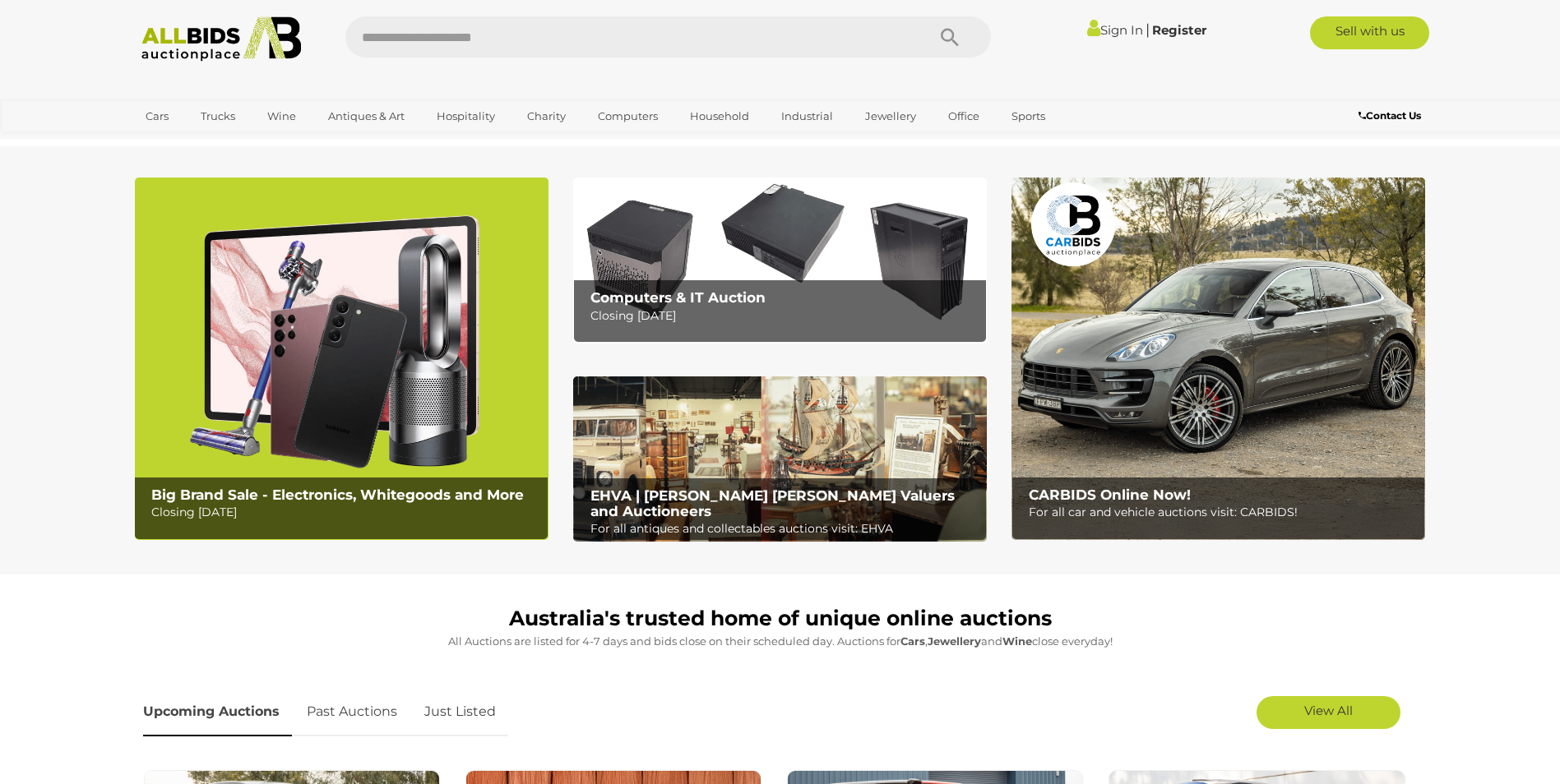
click at [1124, 32] on link "Sign In" at bounding box center [1115, 30] width 56 height 16
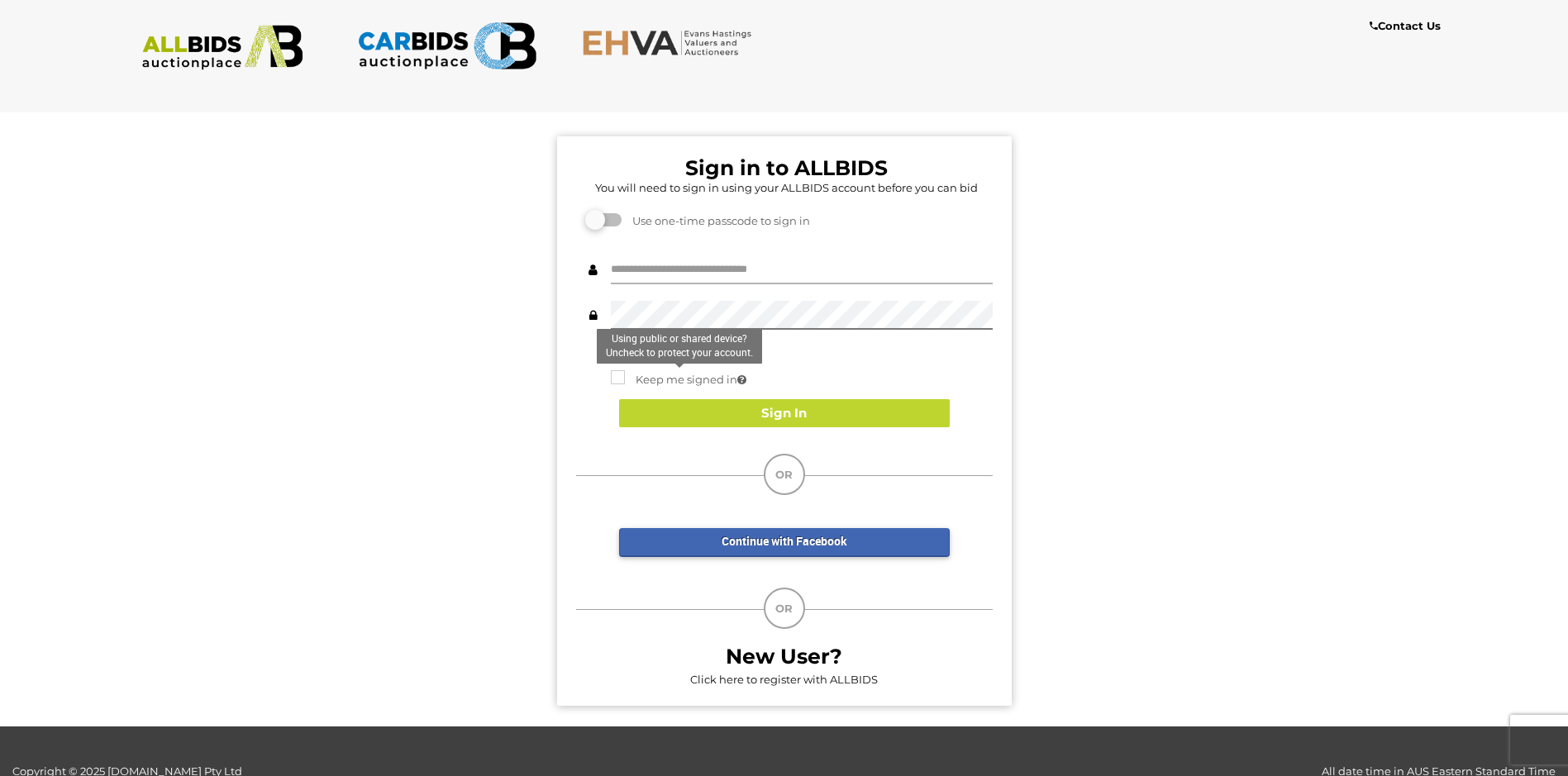
click at [629, 276] on input "text" at bounding box center [802, 269] width 382 height 29
type input "**********"
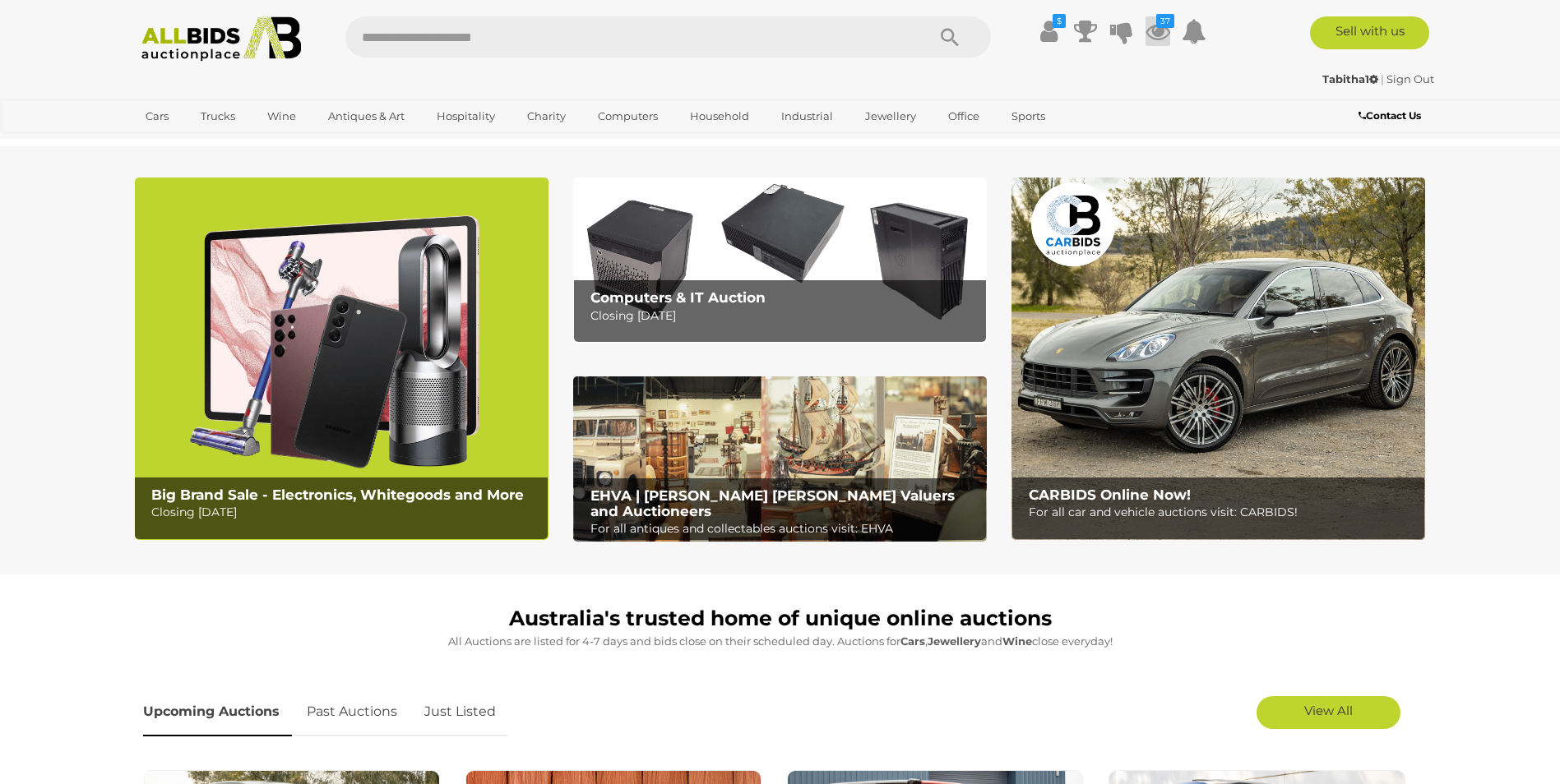
click at [1162, 36] on icon at bounding box center [1157, 31] width 24 height 30
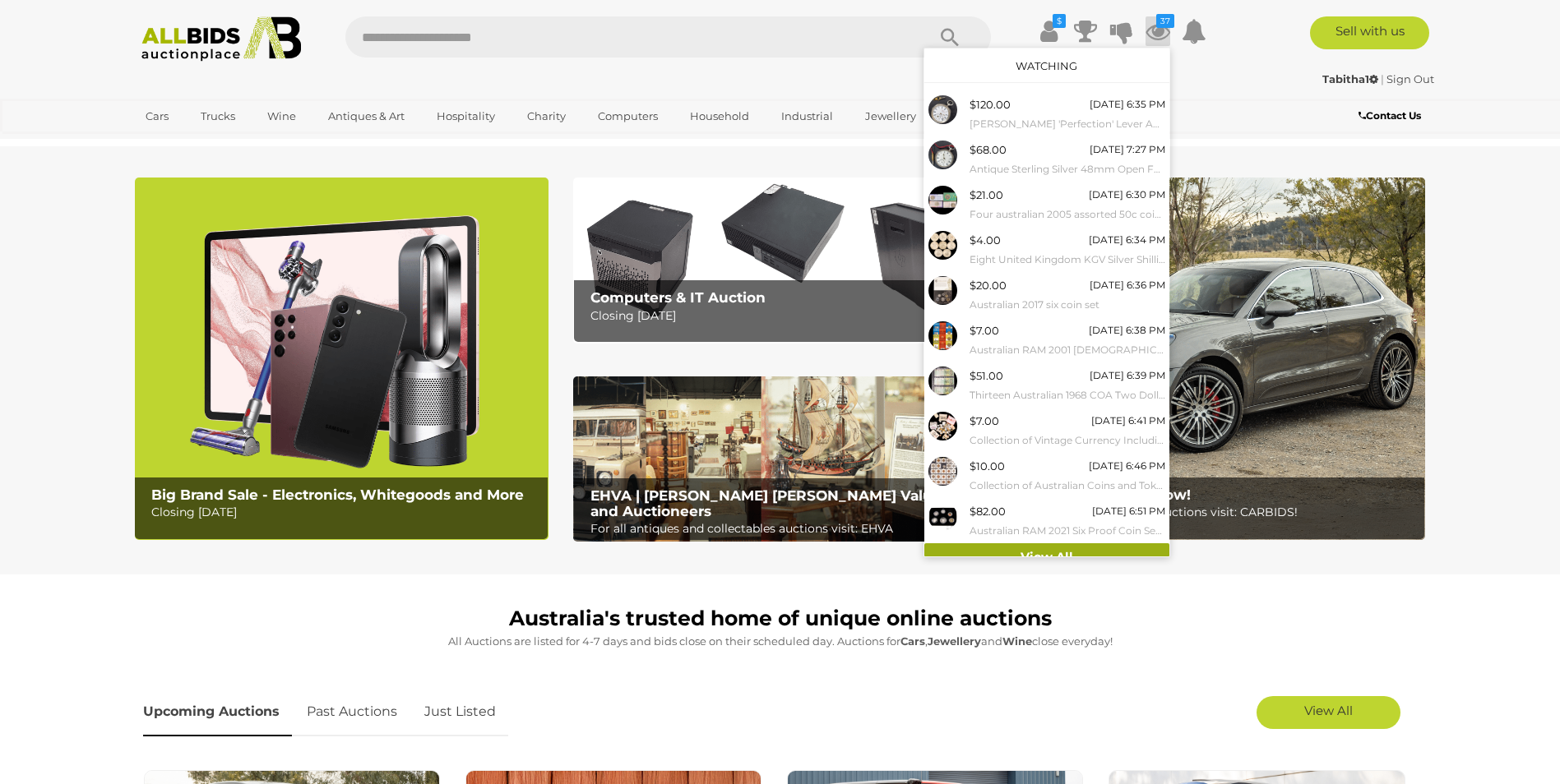
click at [1071, 549] on link "View All" at bounding box center [1046, 557] width 245 height 29
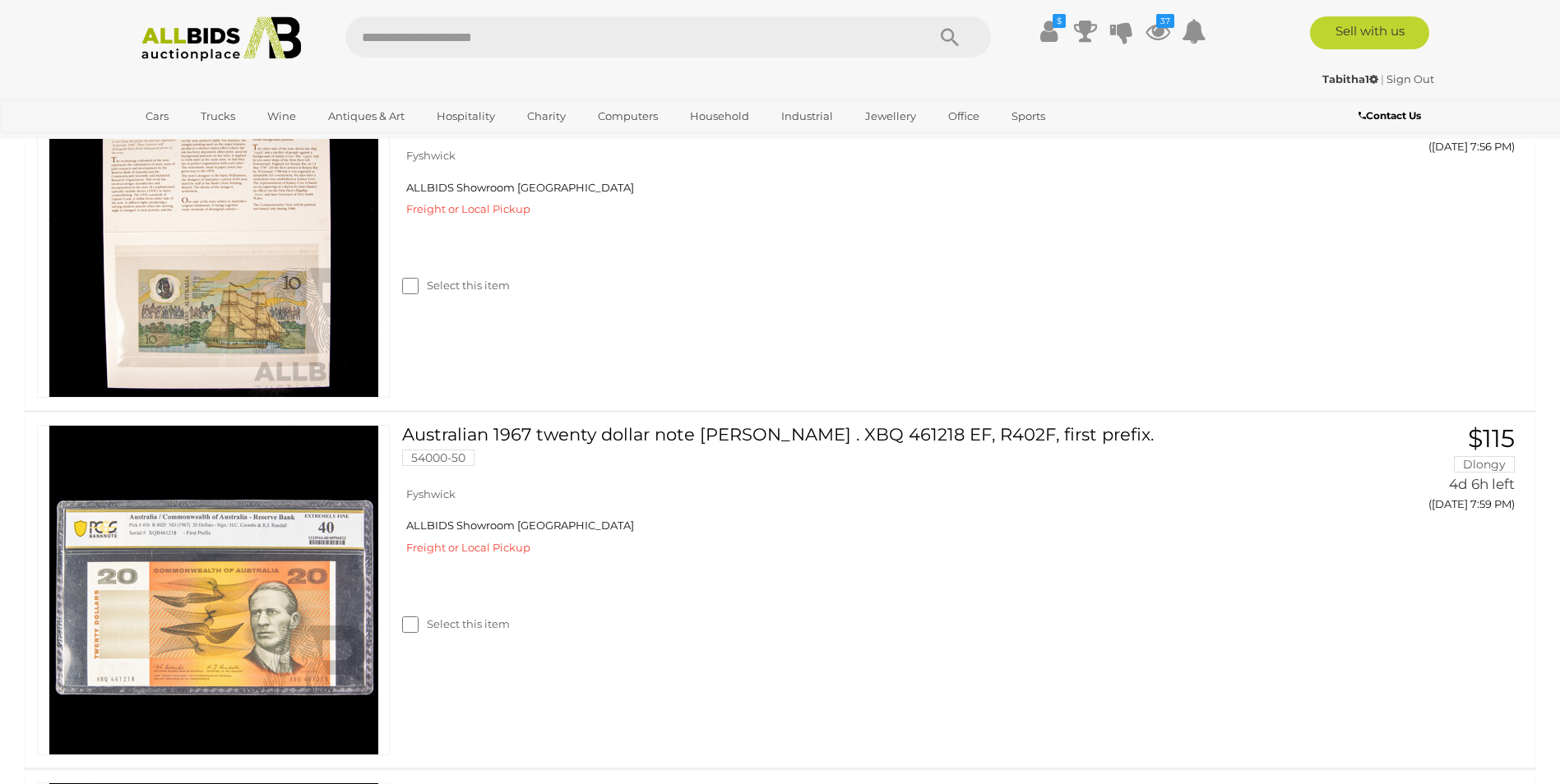
scroll to position [7644, 0]
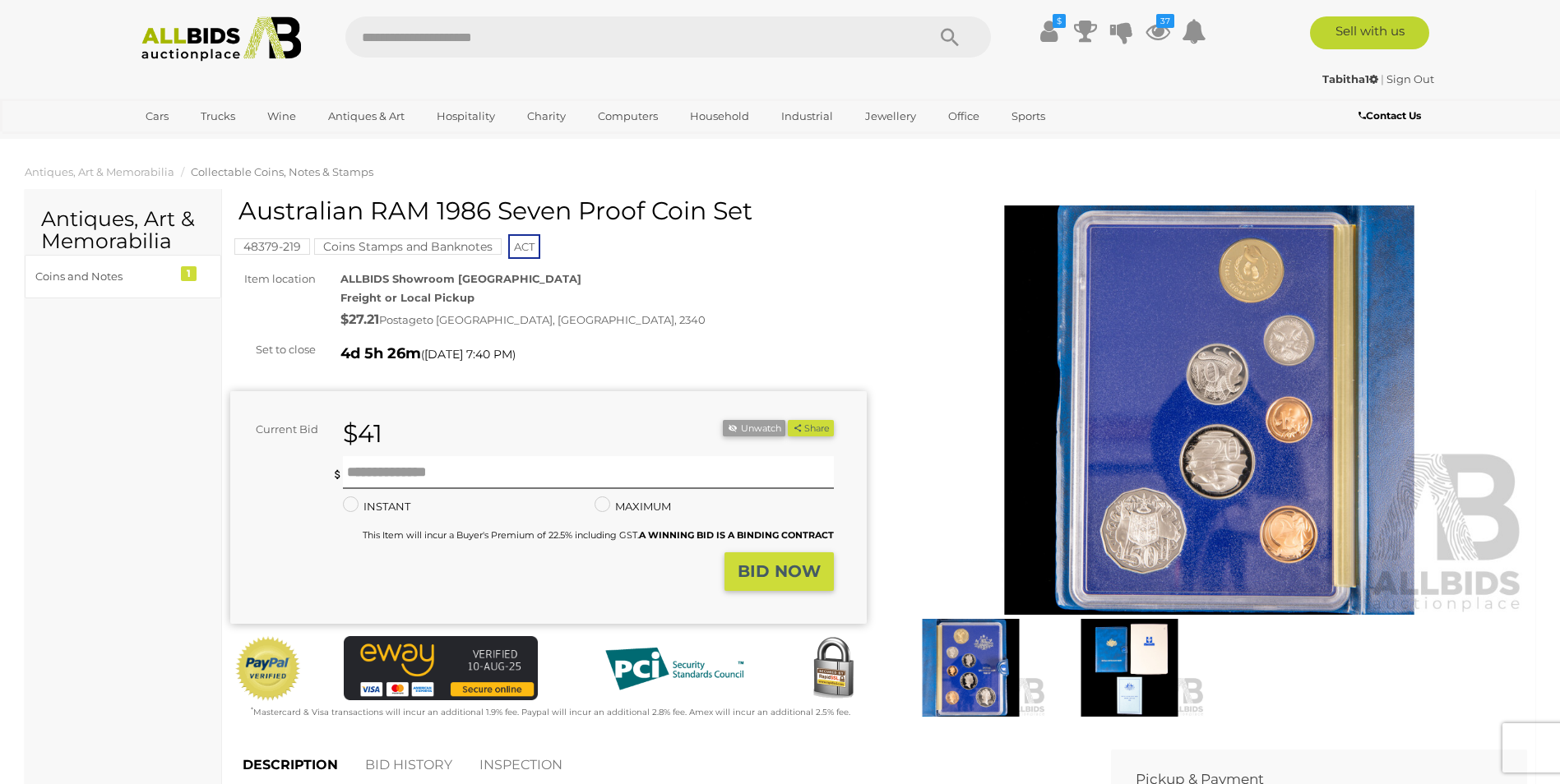
click at [1204, 530] on img at bounding box center [1210, 410] width 637 height 410
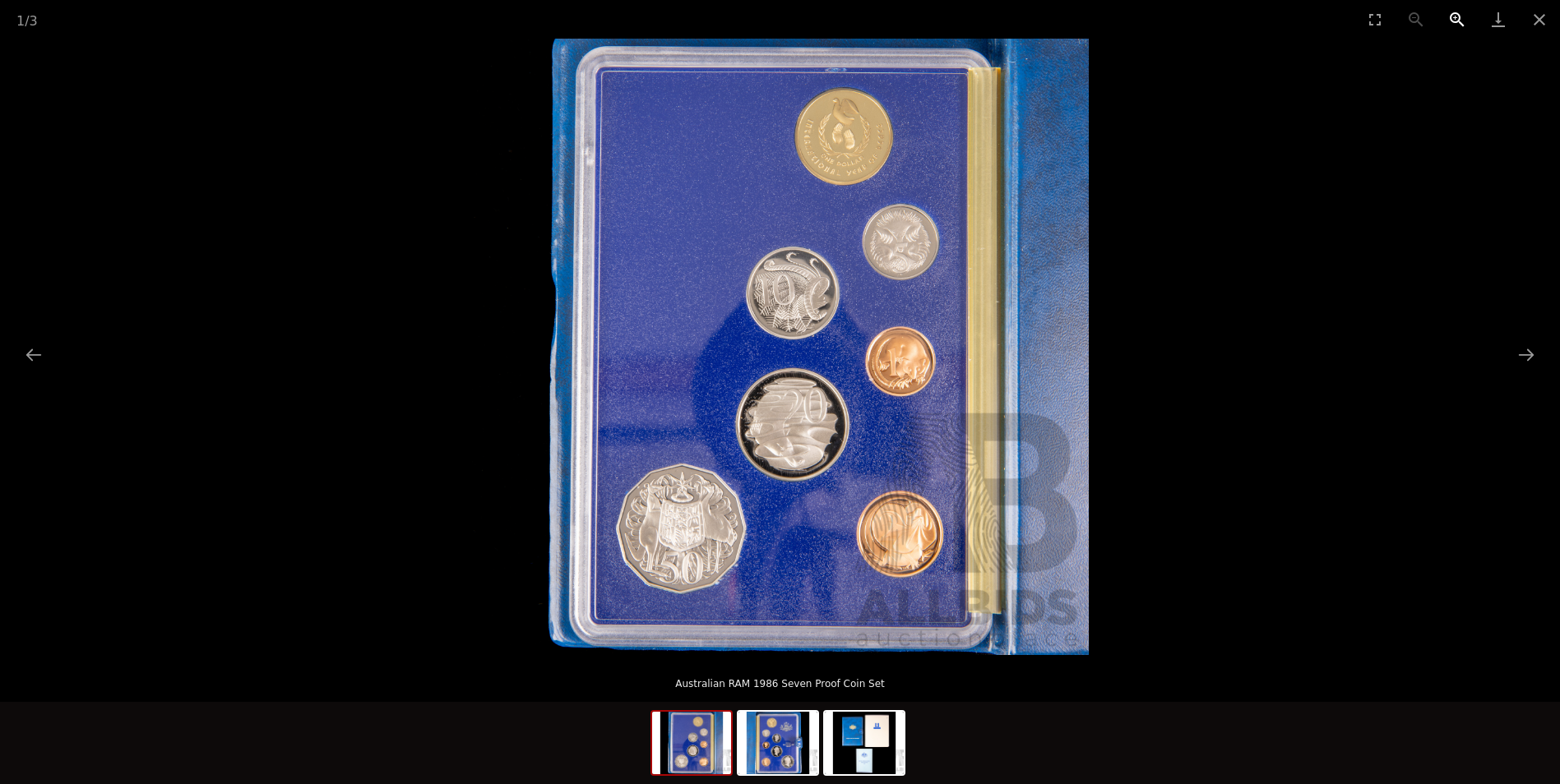
click at [1453, 17] on button "Zoom in" at bounding box center [1457, 19] width 41 height 38
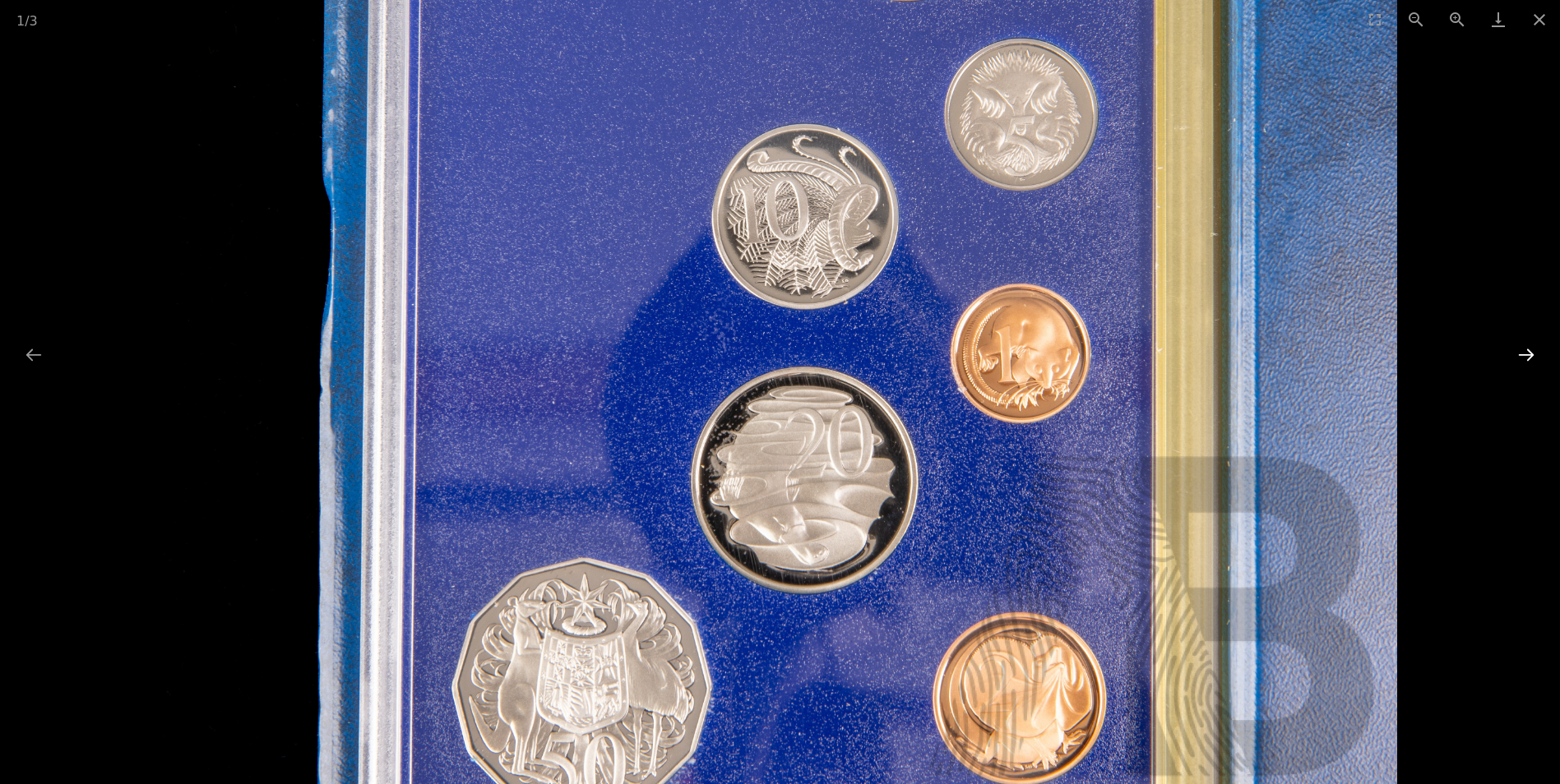
click at [1522, 351] on button "Next slide" at bounding box center [1527, 354] width 35 height 32
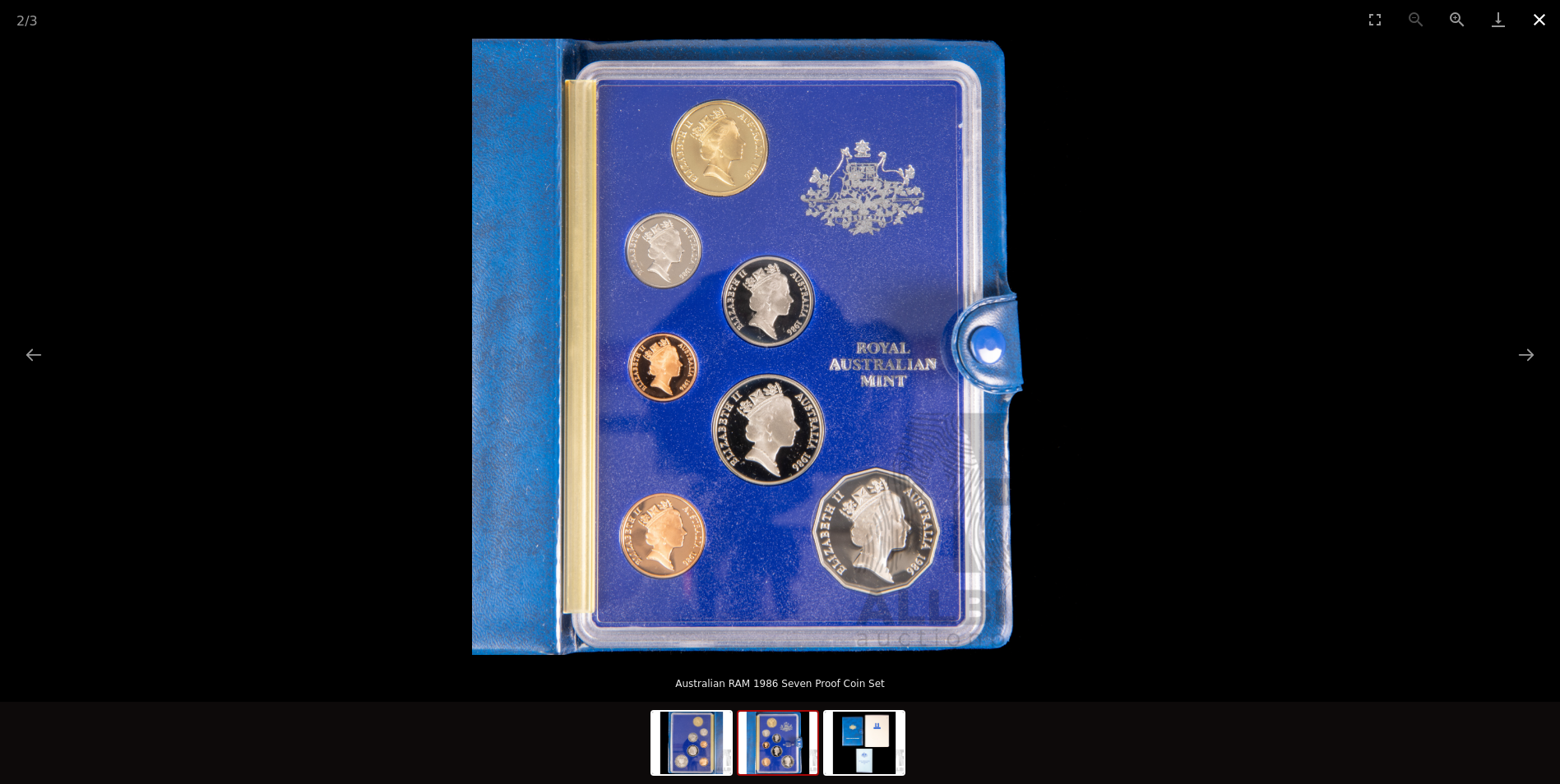
click at [1538, 15] on button "Close gallery" at bounding box center [1539, 19] width 41 height 38
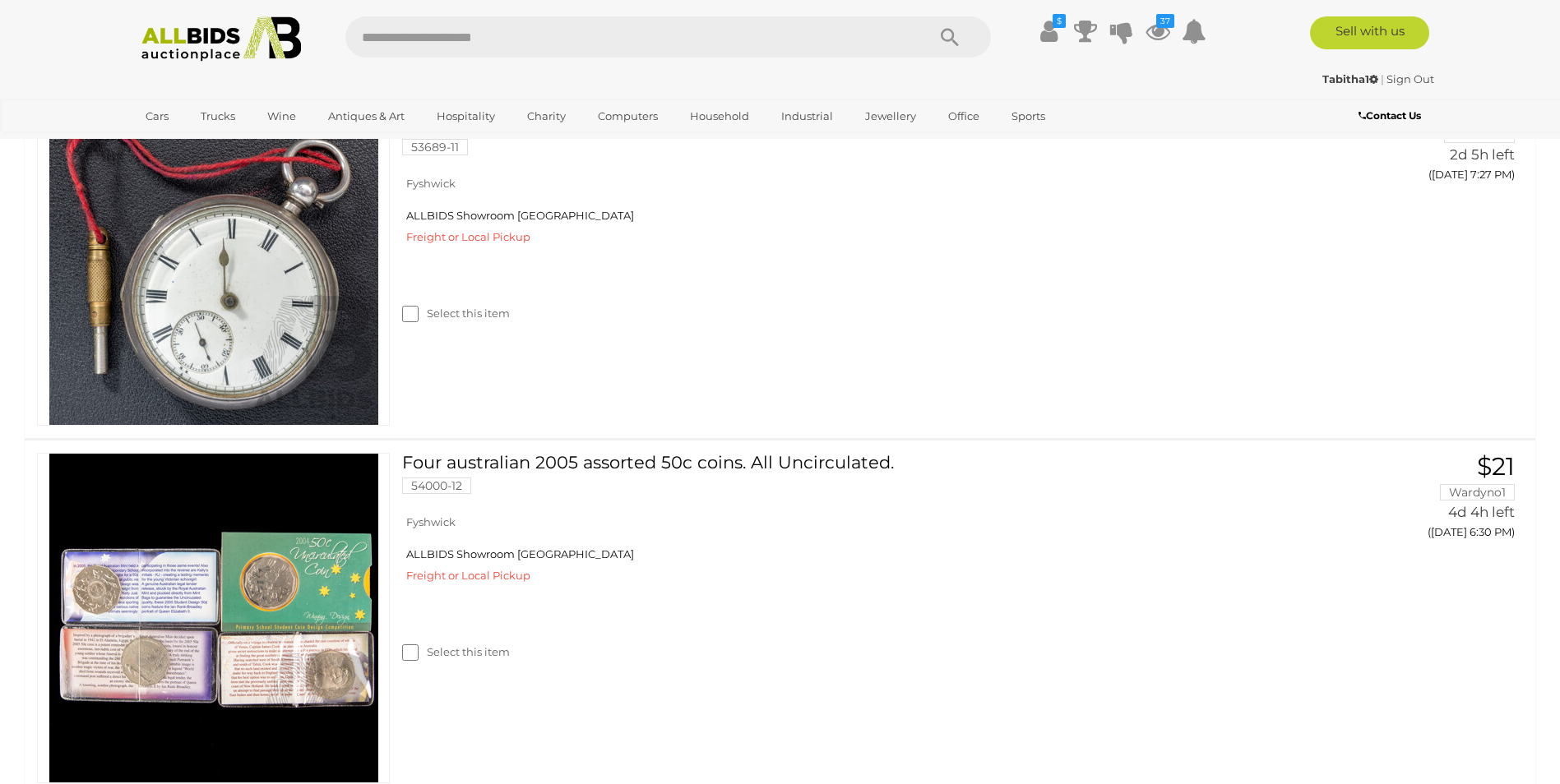
scroll to position [68, 0]
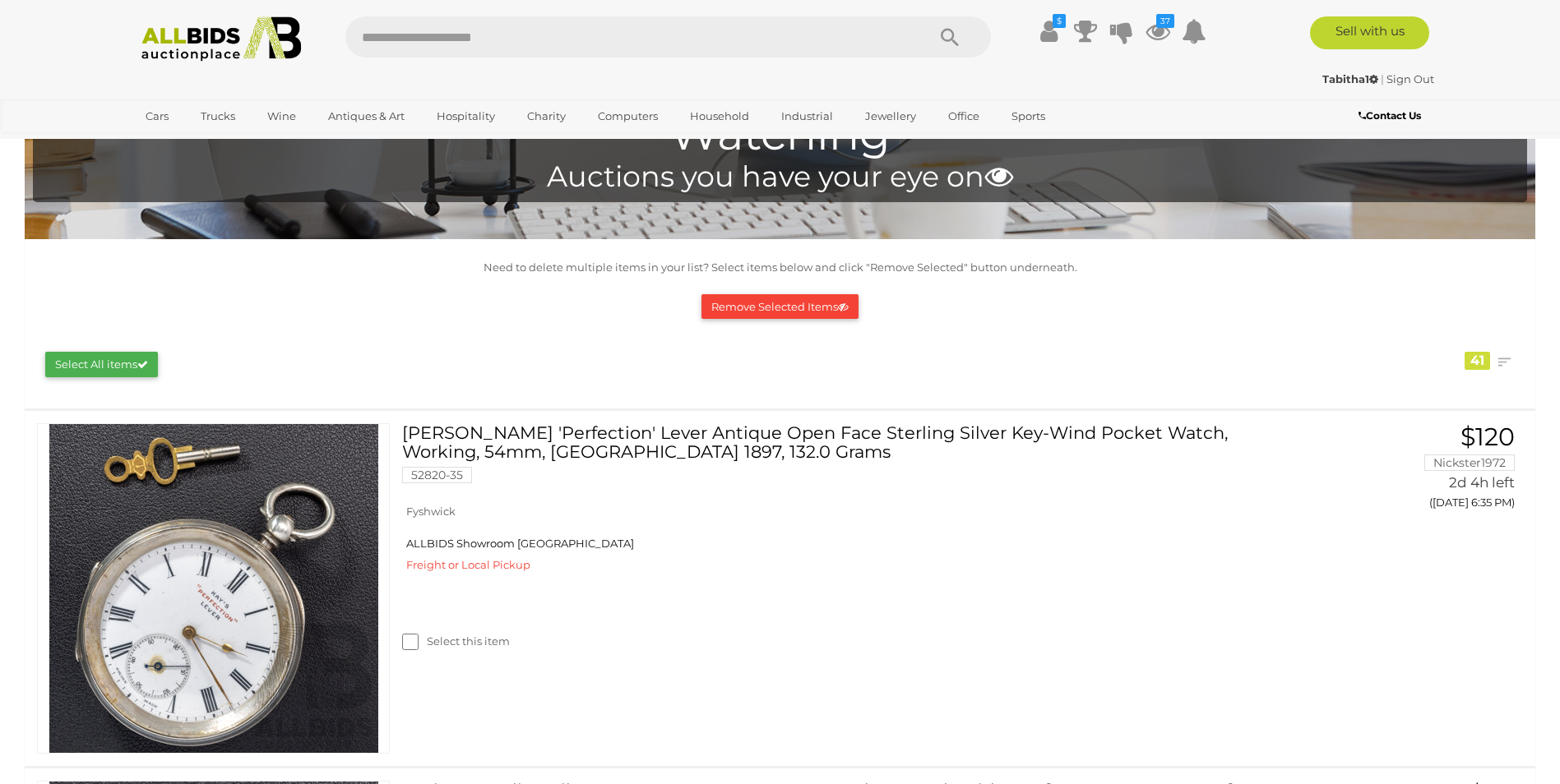
click at [1425, 79] on link "Sign Out" at bounding box center [1410, 79] width 48 height 13
